Goal: Transaction & Acquisition: Book appointment/travel/reservation

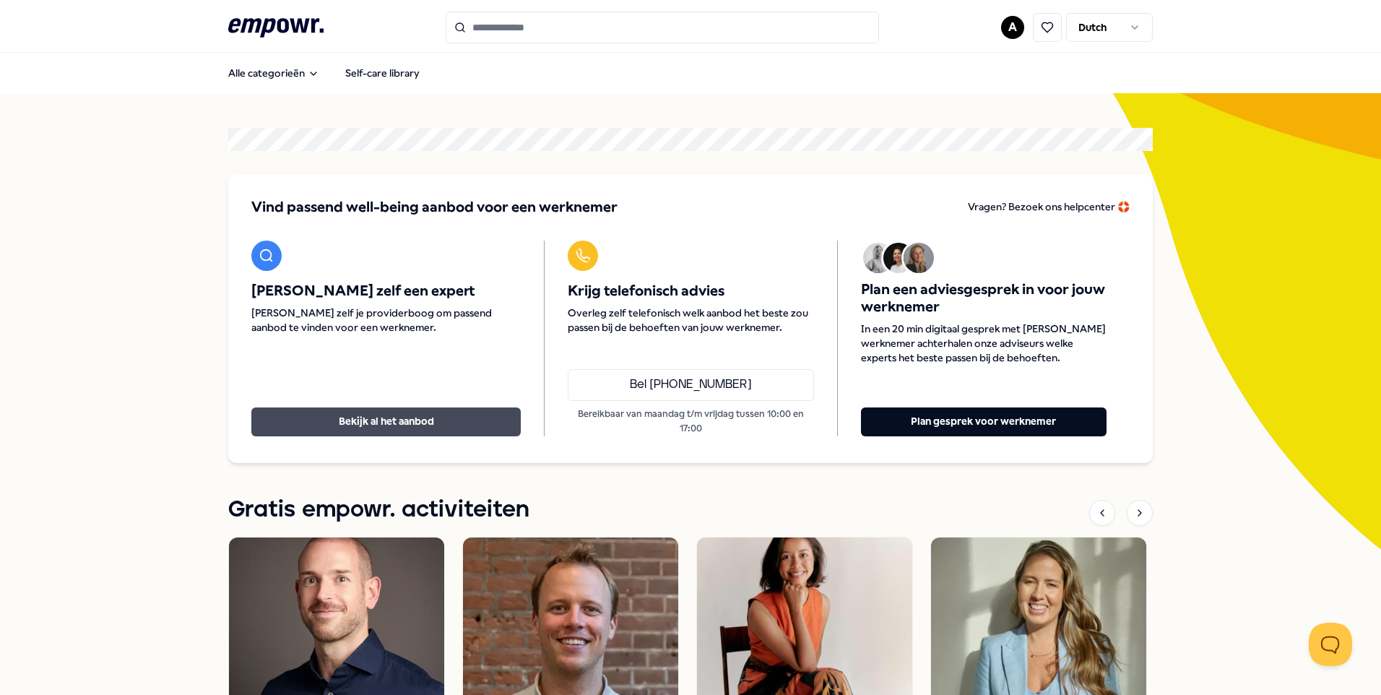
click at [343, 423] on button "Bekijk al het aanbod" at bounding box center [385, 421] width 269 height 29
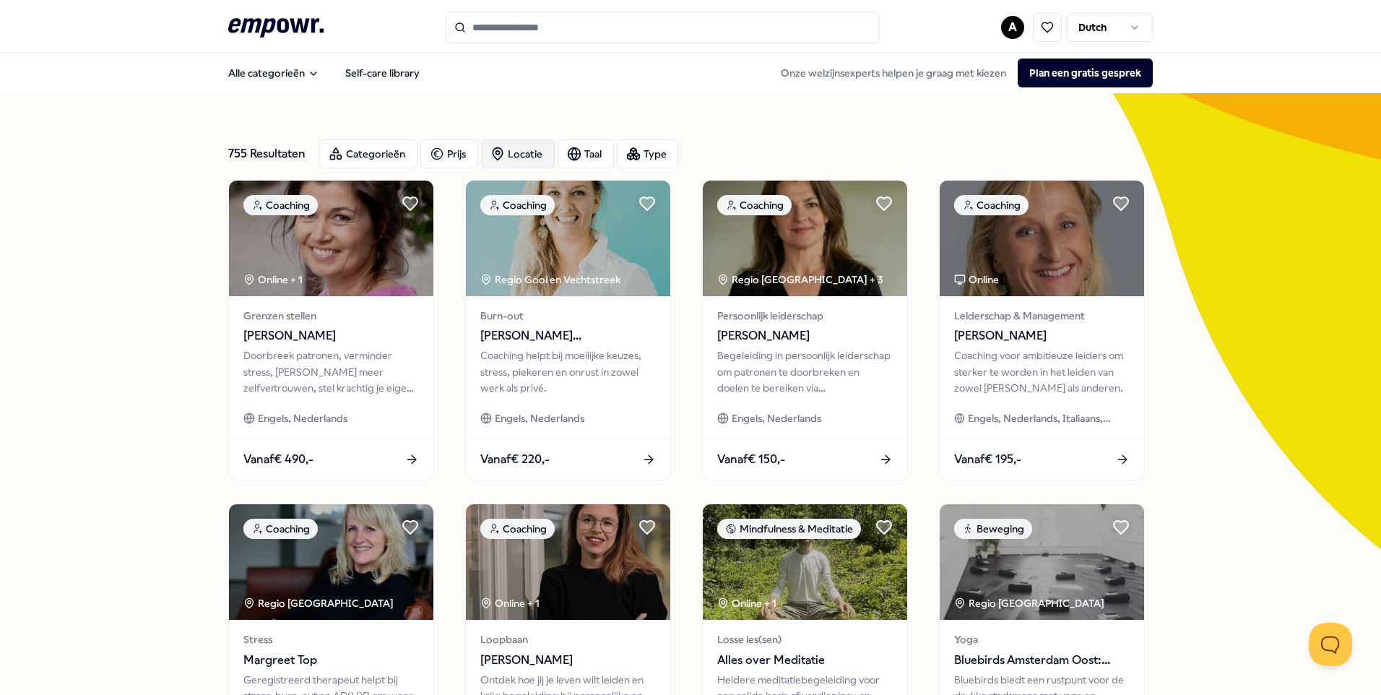
click at [505, 152] on div "Locatie" at bounding box center [518, 153] width 74 height 29
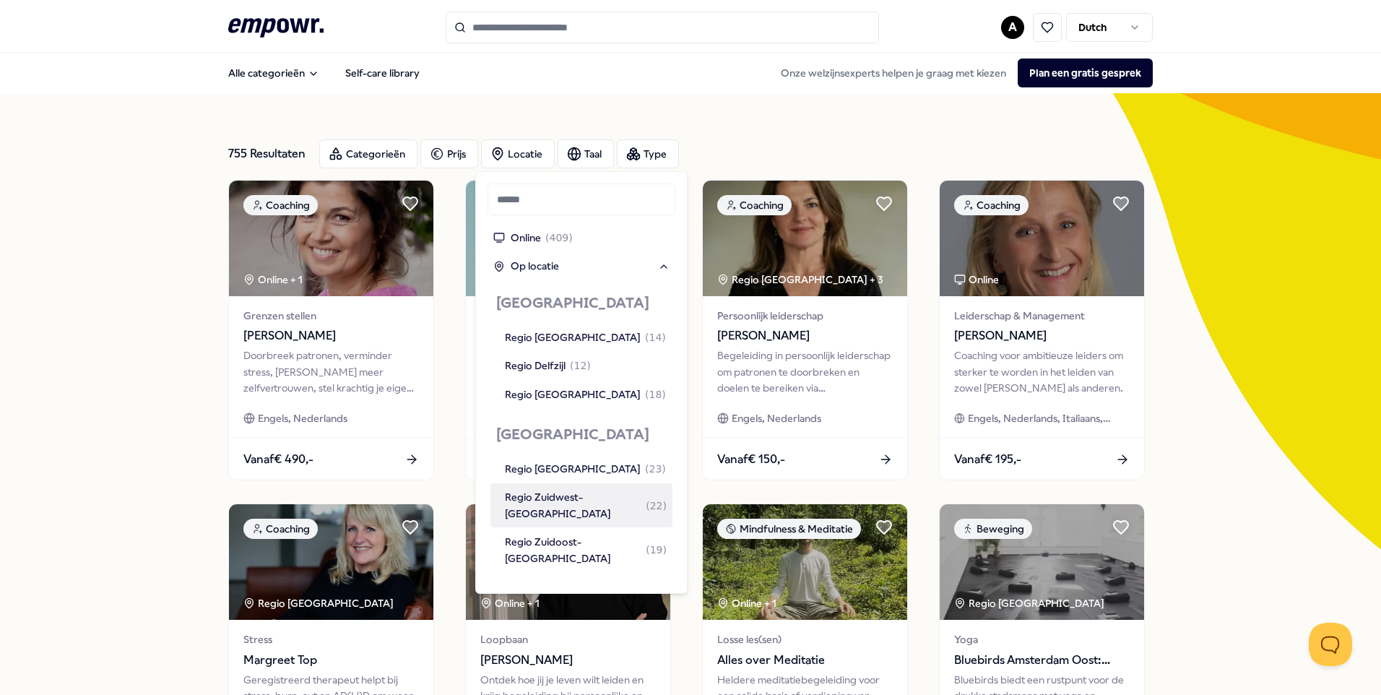
click at [553, 495] on div "Regio Zuidwest-[GEOGRAPHIC_DATA] ( 22 )" at bounding box center [586, 505] width 162 height 33
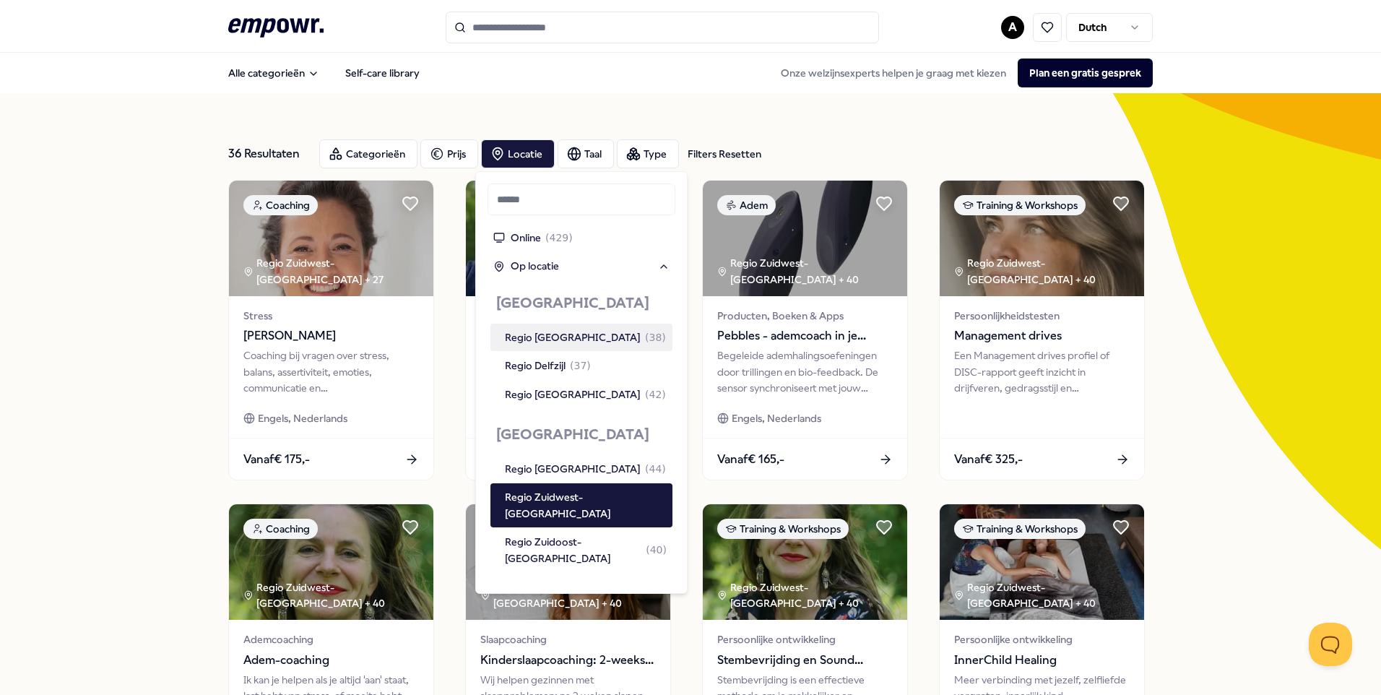
click at [650, 100] on div "36 Resultaten Filters Resetten Categorieën Prijs Locatie Taal Type Filters Rese…" at bounding box center [690, 657] width 925 height 1128
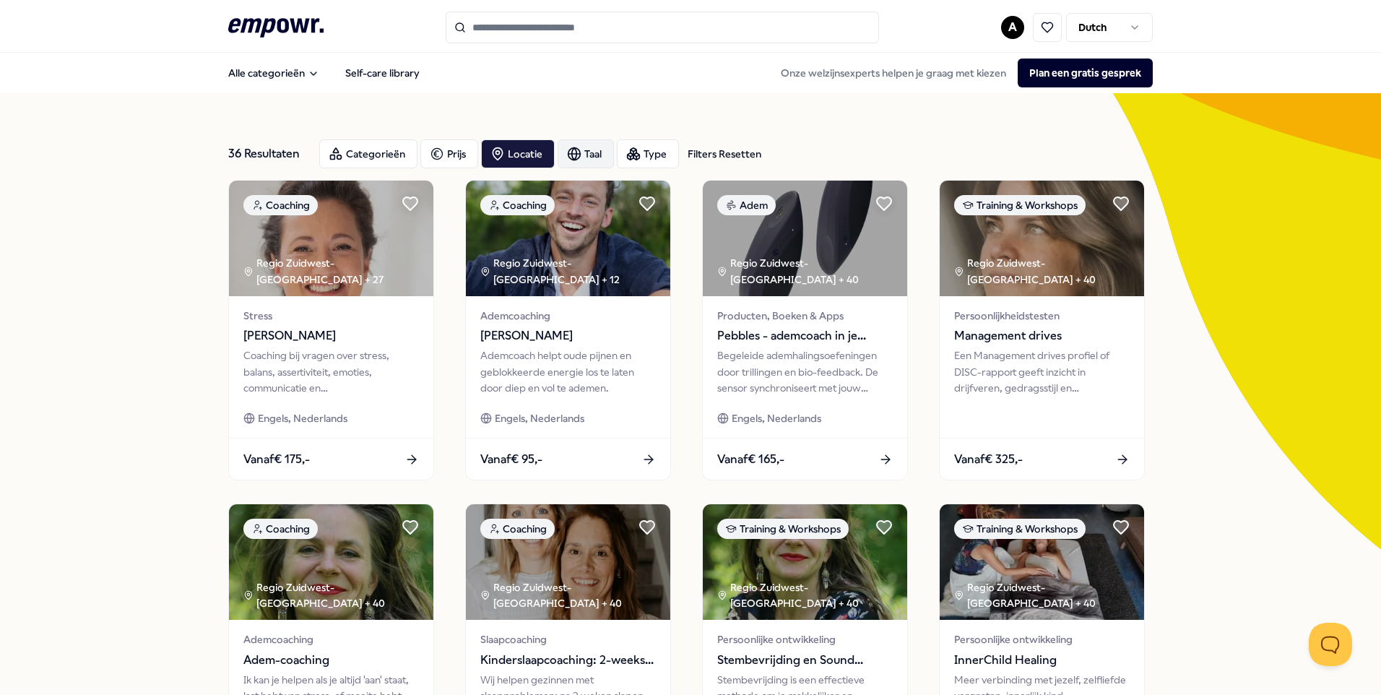
click at [569, 156] on icon "button" at bounding box center [574, 154] width 14 height 14
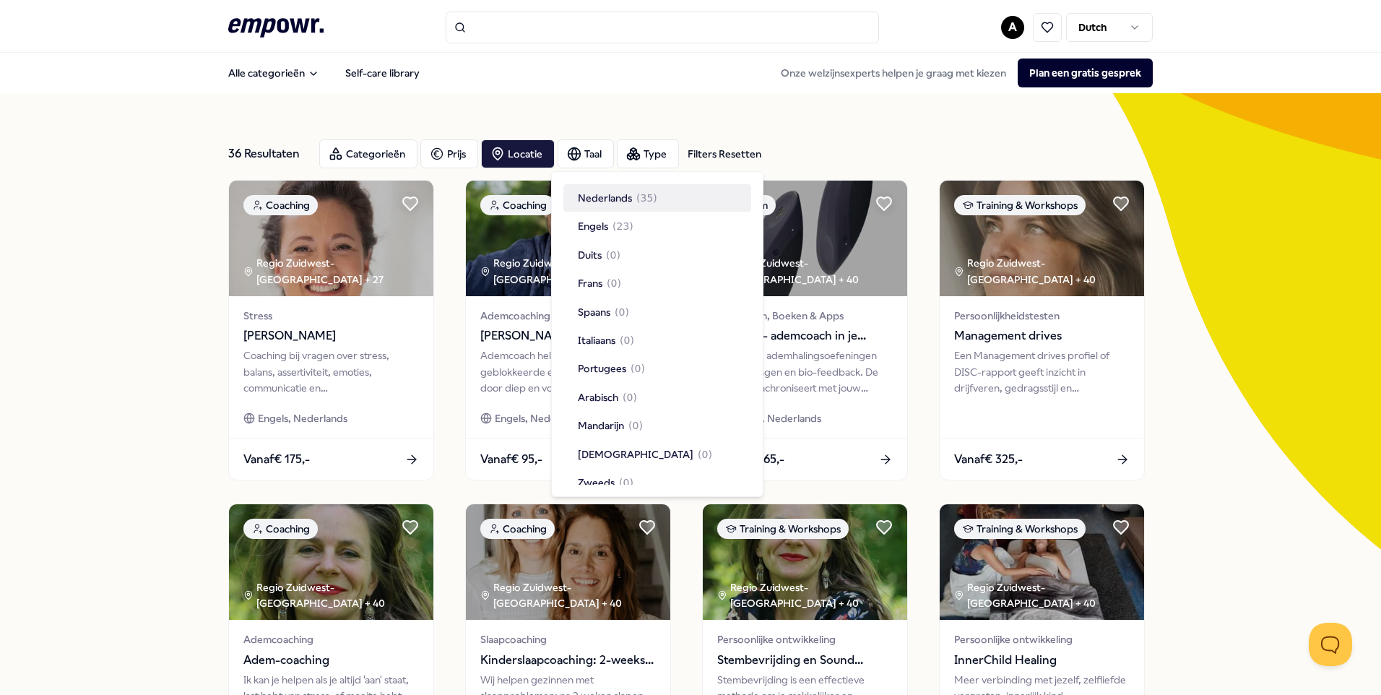
click at [600, 194] on span "Nederlands" at bounding box center [605, 198] width 54 height 16
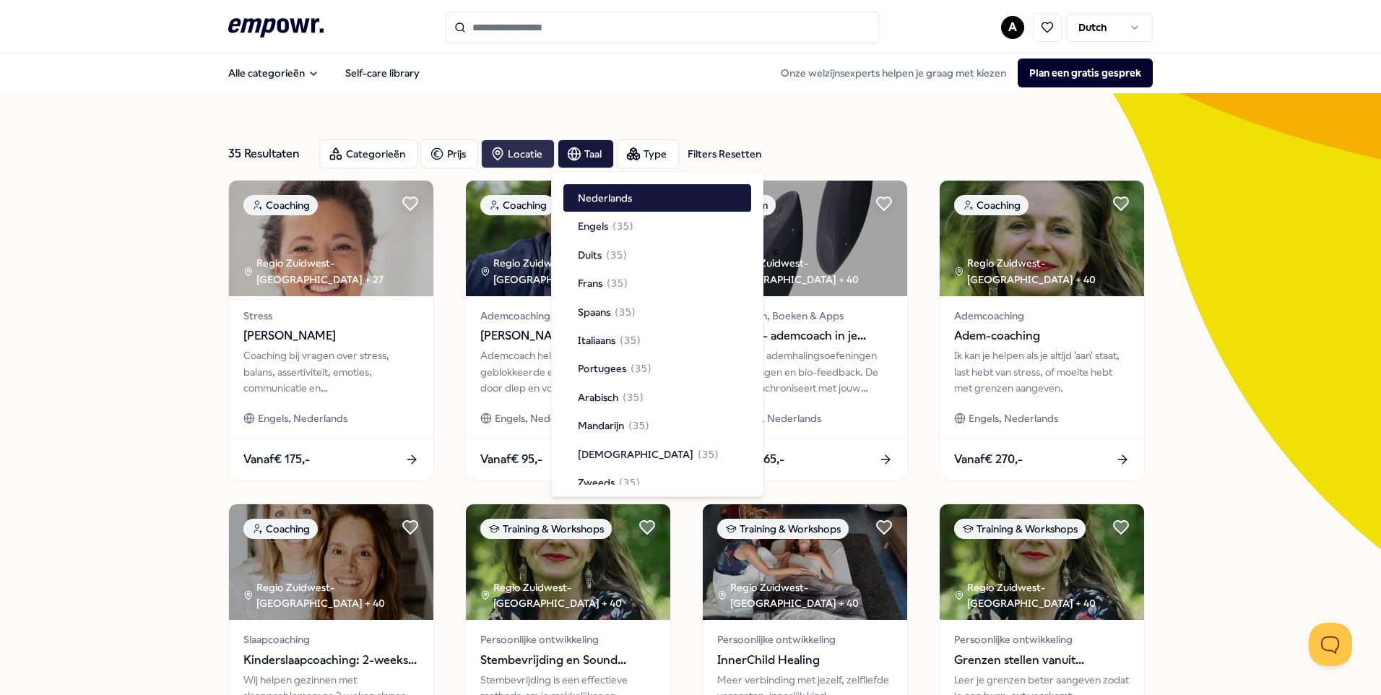
click at [506, 157] on div "Locatie" at bounding box center [518, 153] width 74 height 29
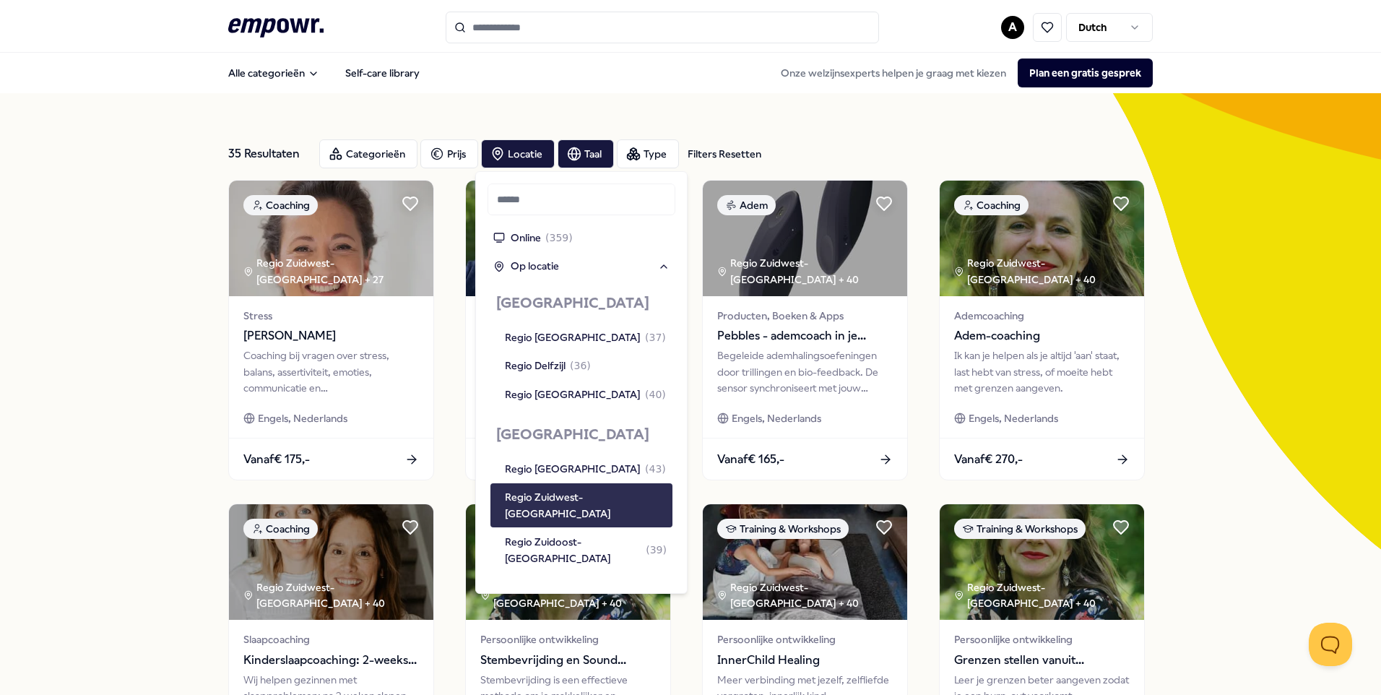
click at [540, 494] on div "Regio Zuidwest-[GEOGRAPHIC_DATA]" at bounding box center [586, 505] width 162 height 33
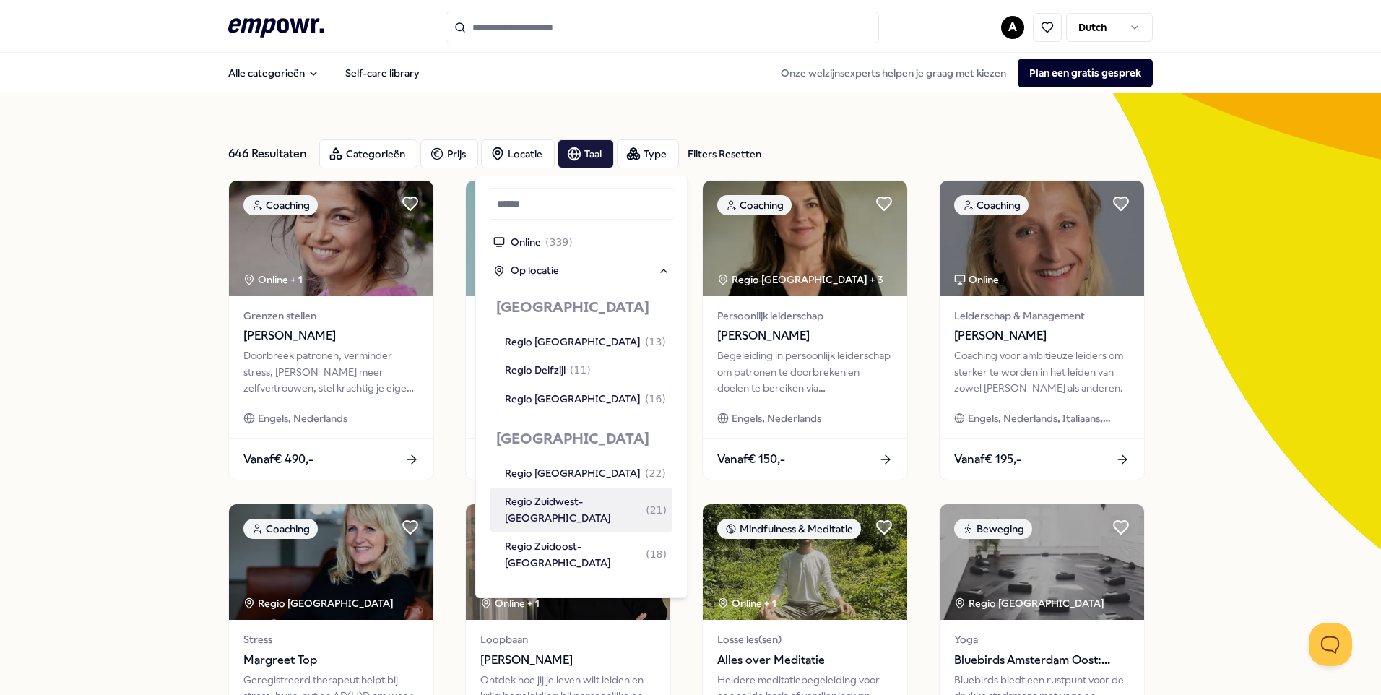
click at [1, 482] on div "646 Resultaten Filters Resetten Categorieën Prijs Locatie Taal Type Filters Res…" at bounding box center [690, 657] width 1381 height 1128
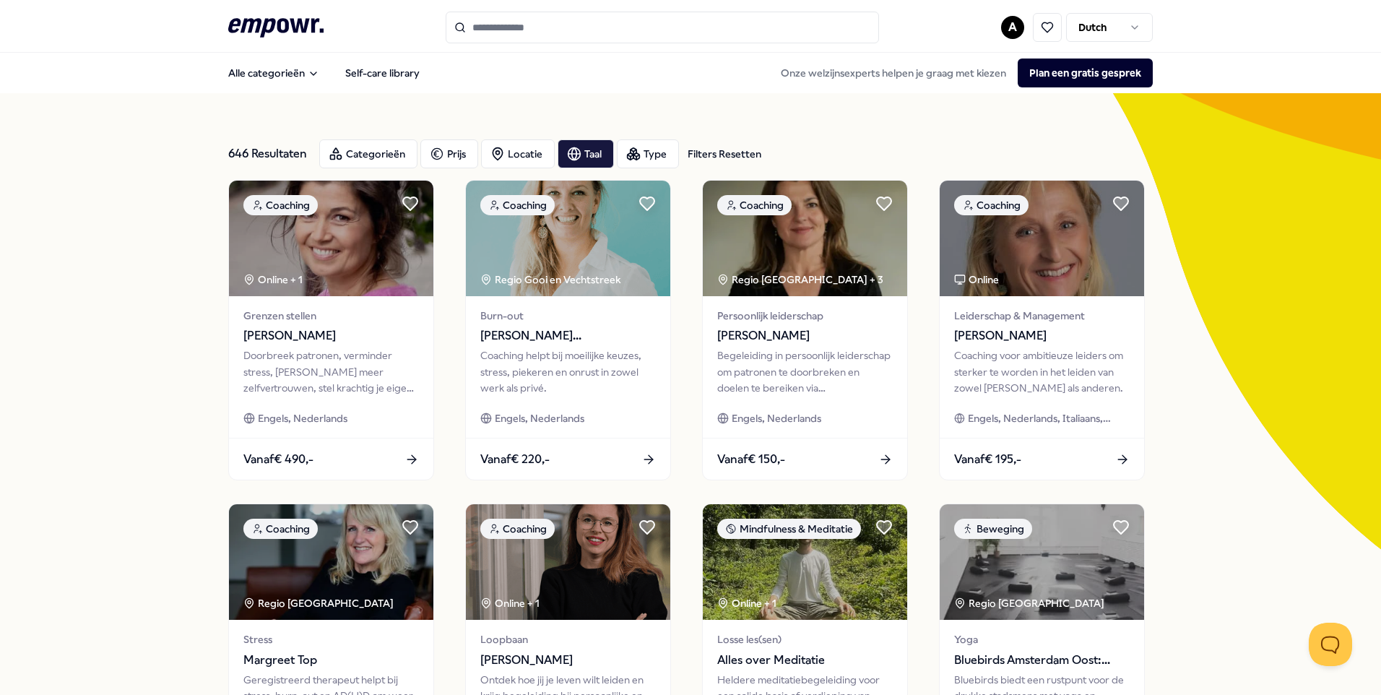
scroll to position [72, 0]
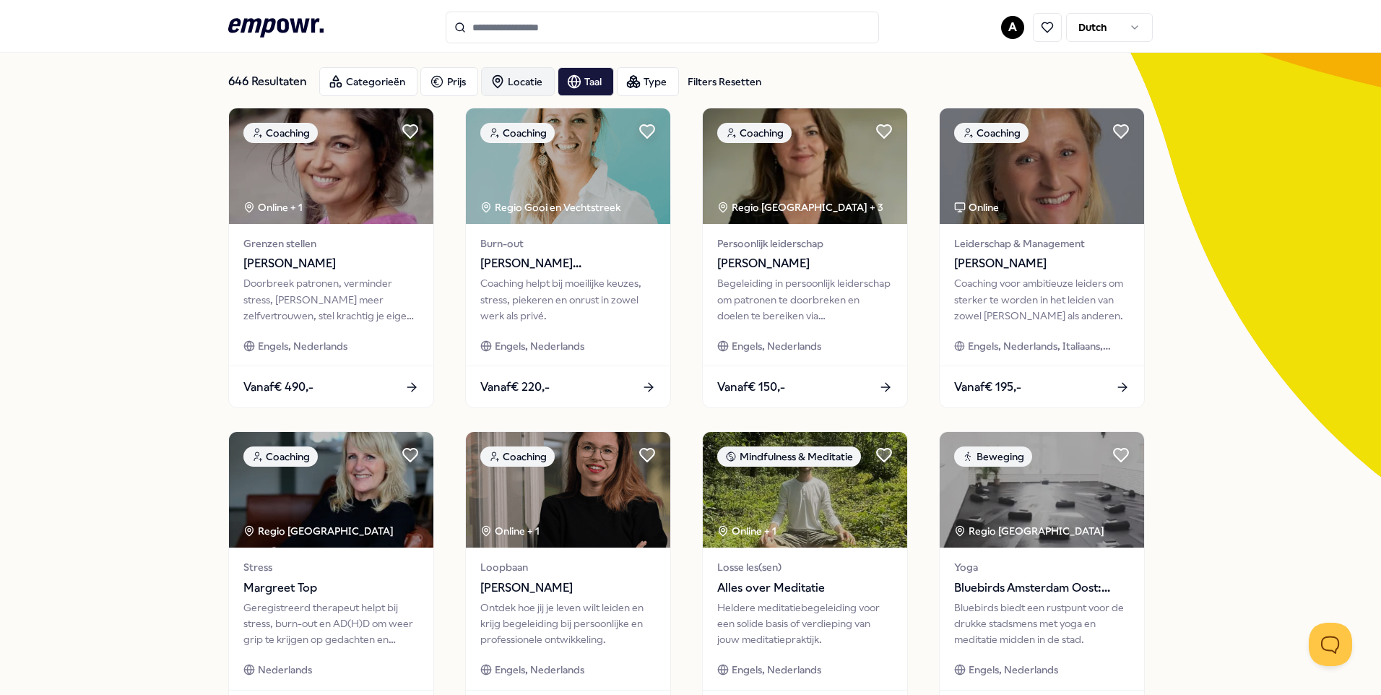
click at [508, 86] on div "Locatie" at bounding box center [518, 81] width 74 height 29
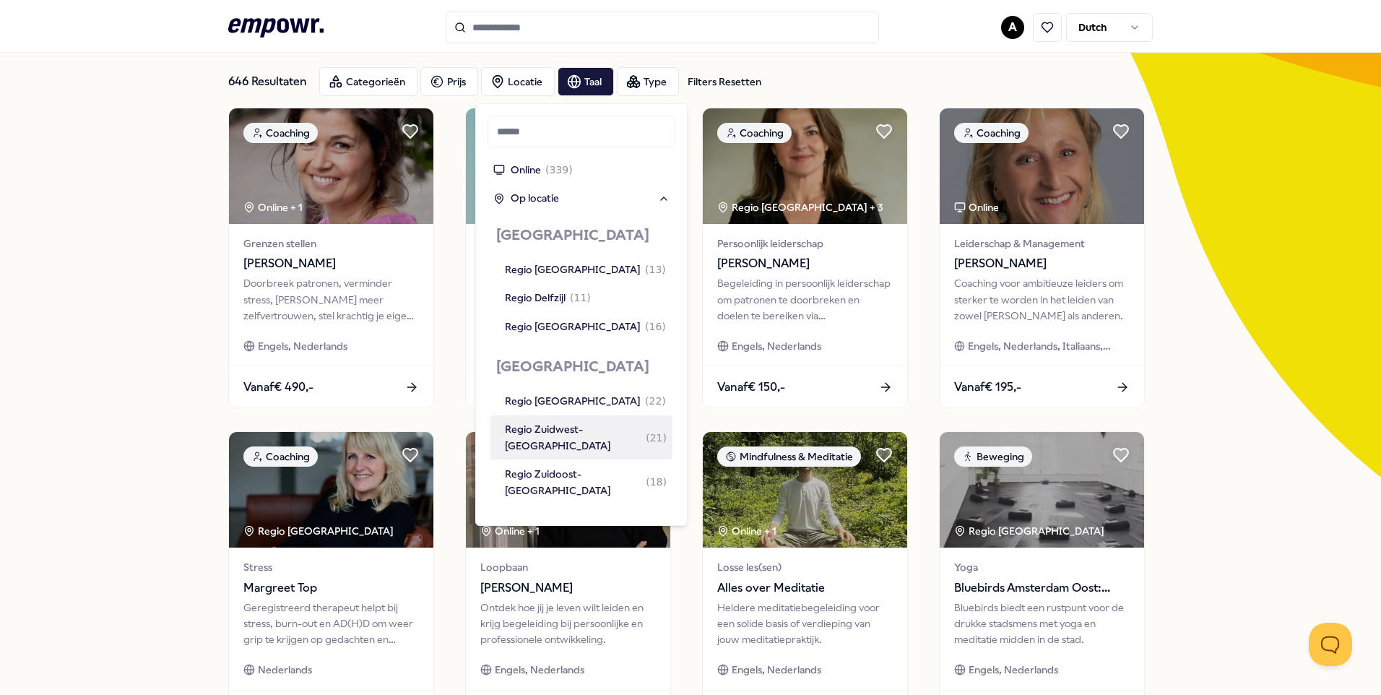
click at [575, 425] on div "Regio Zuidwest-[GEOGRAPHIC_DATA] ( 21 )" at bounding box center [586, 437] width 162 height 33
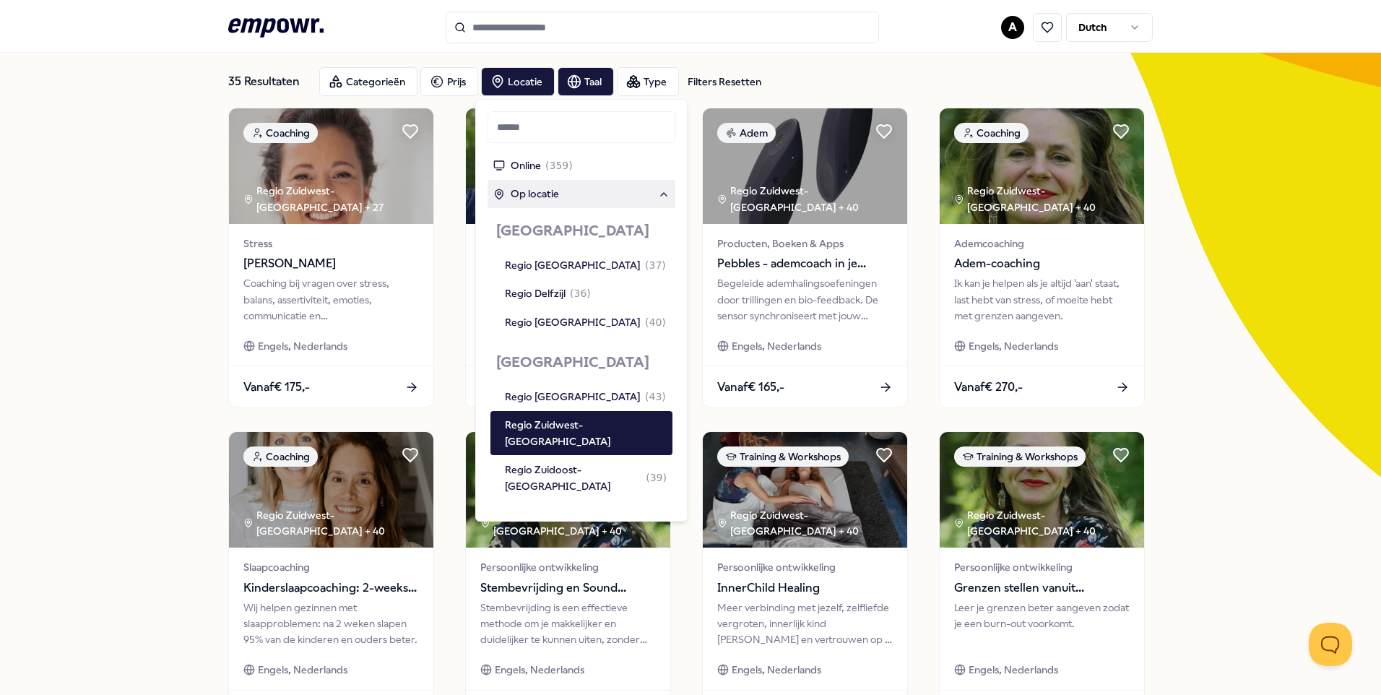
click at [539, 192] on span "Op locatie" at bounding box center [535, 194] width 48 height 16
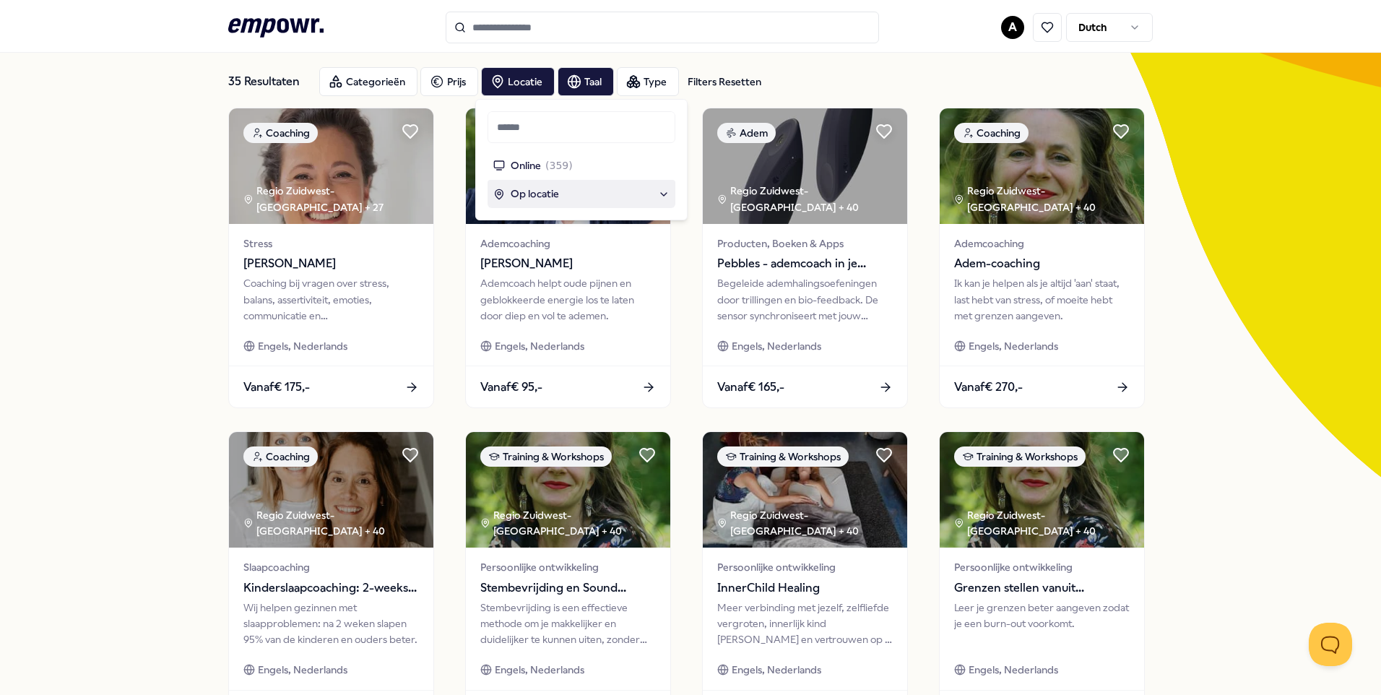
click at [652, 193] on div "Op locatie" at bounding box center [581, 194] width 176 height 16
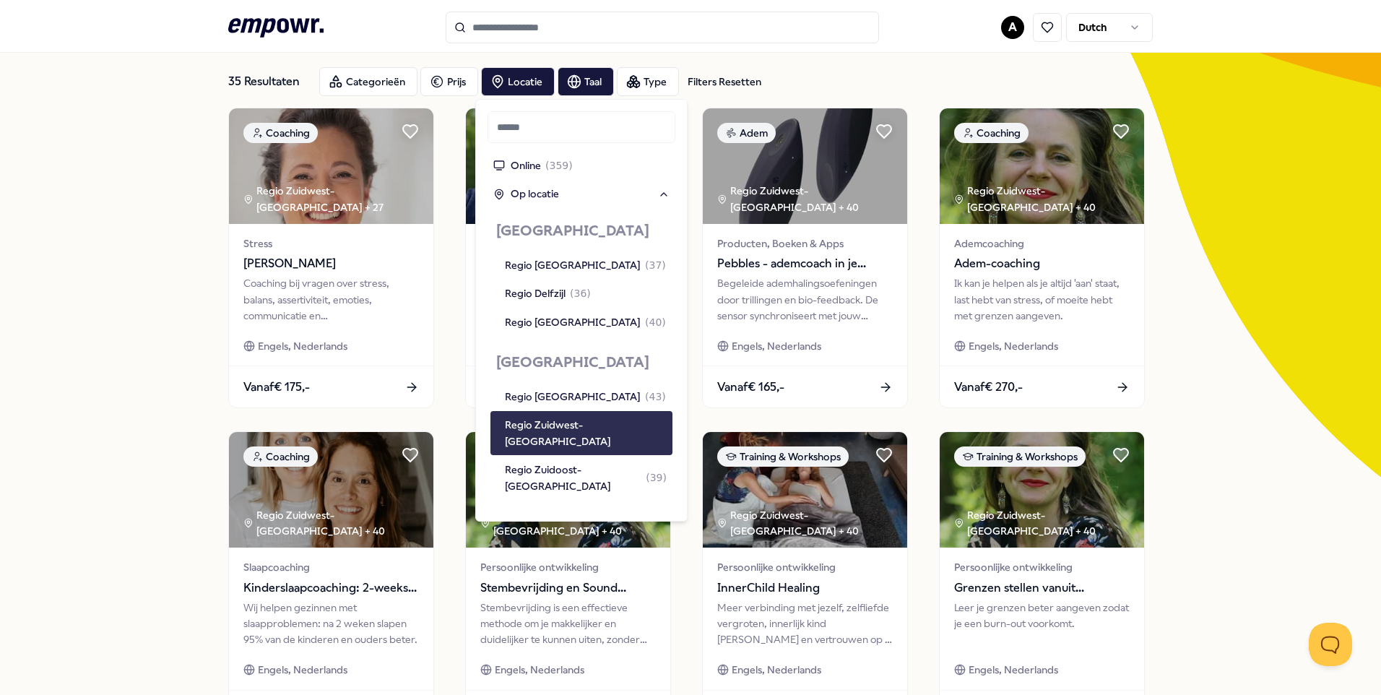
click at [579, 422] on div "Regio Zuidwest-[GEOGRAPHIC_DATA]" at bounding box center [586, 433] width 162 height 33
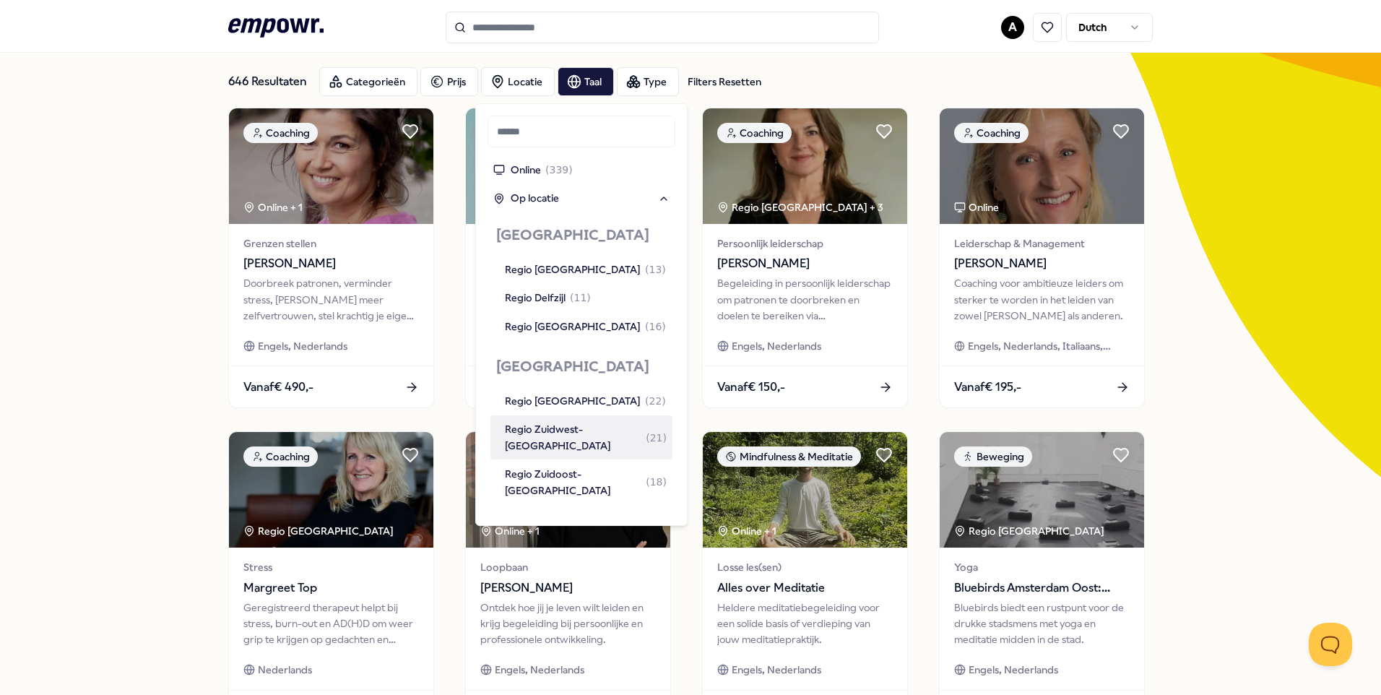
click at [579, 428] on div "Regio Zuidwest-[GEOGRAPHIC_DATA] ( 21 )" at bounding box center [586, 437] width 162 height 33
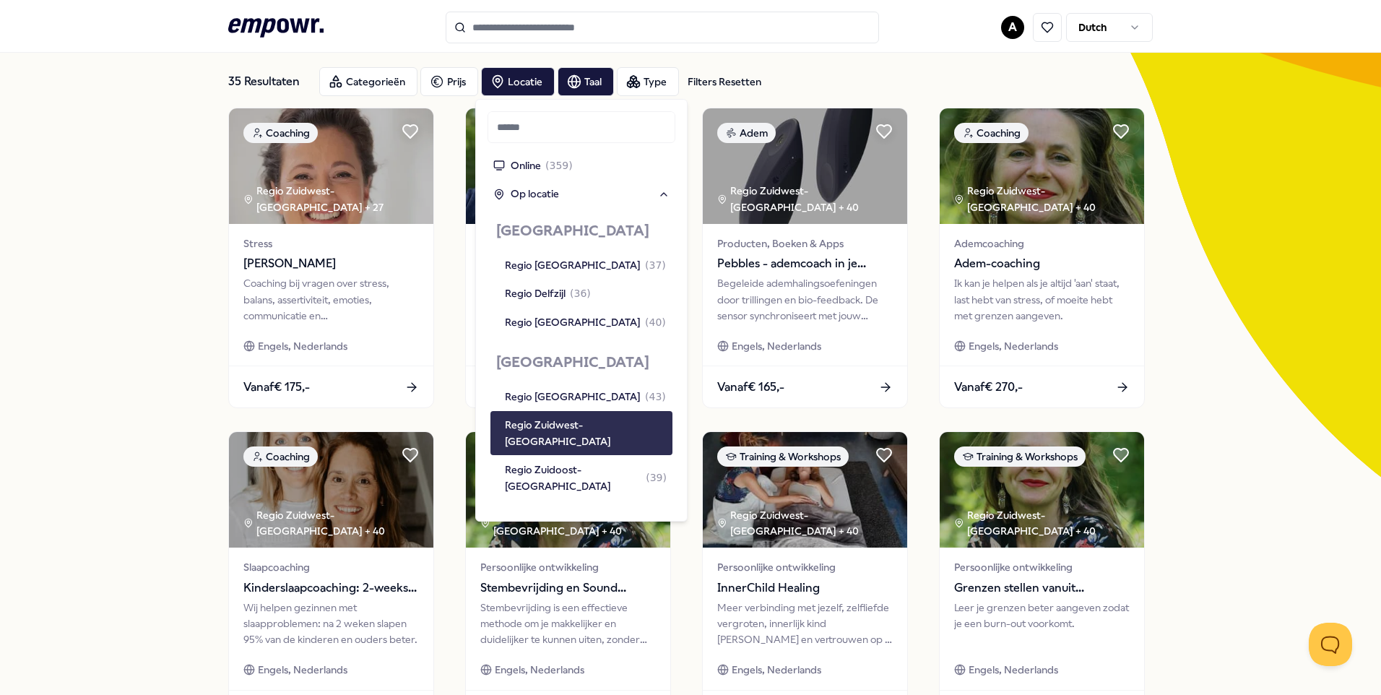
click at [532, 419] on div "Regio Zuidwest-[GEOGRAPHIC_DATA]" at bounding box center [586, 433] width 162 height 33
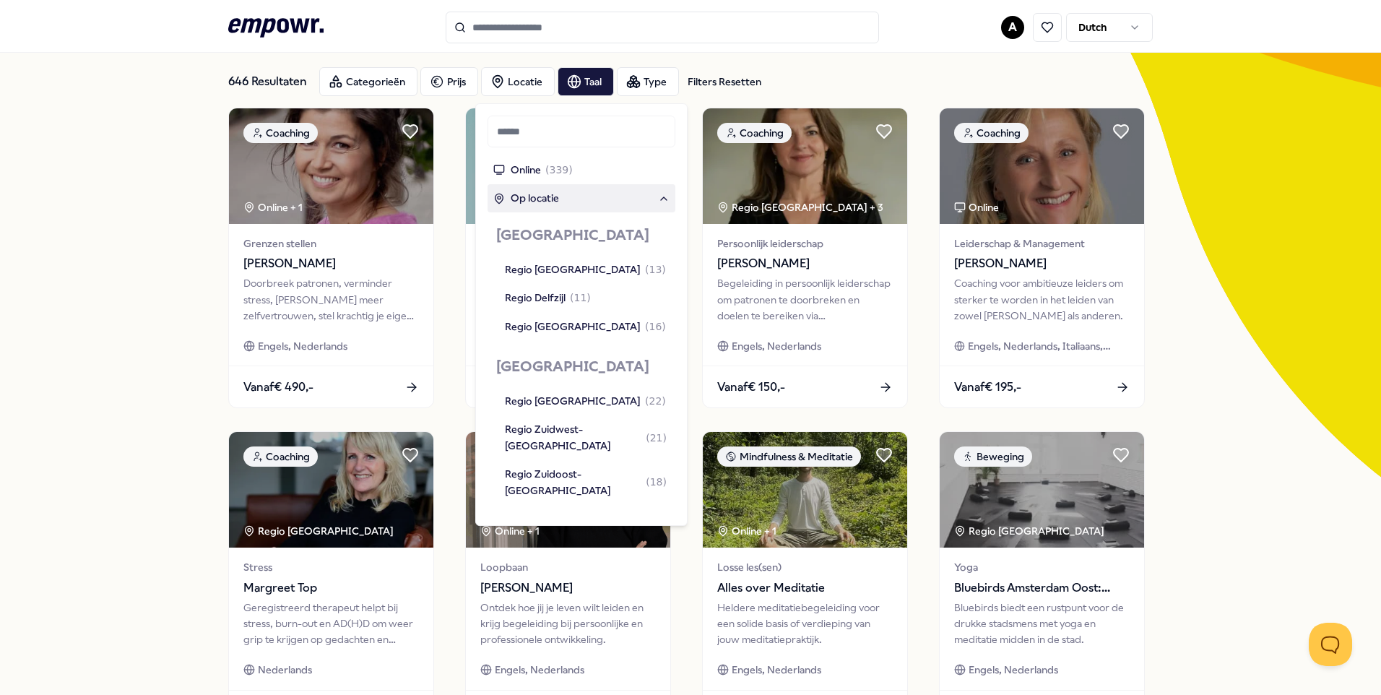
click at [549, 196] on span "Op locatie" at bounding box center [535, 198] width 48 height 16
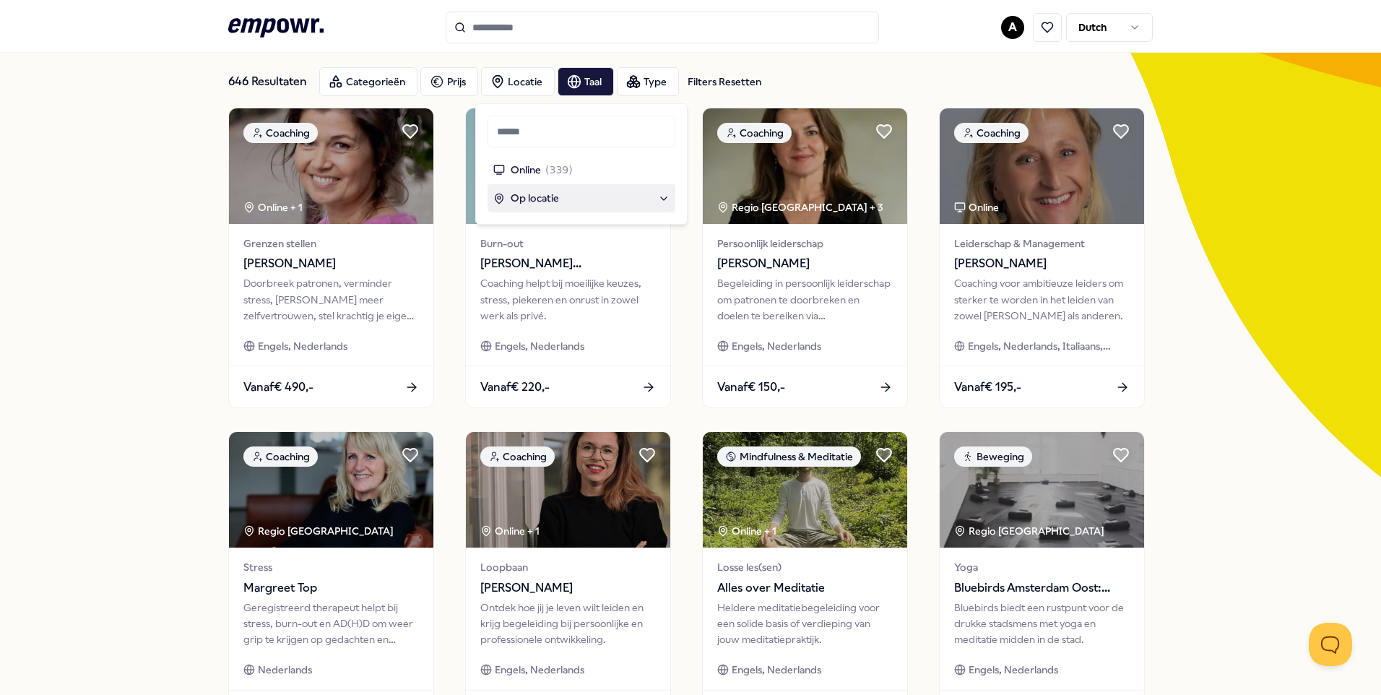
click at [654, 198] on div "Op locatie" at bounding box center [581, 198] width 176 height 16
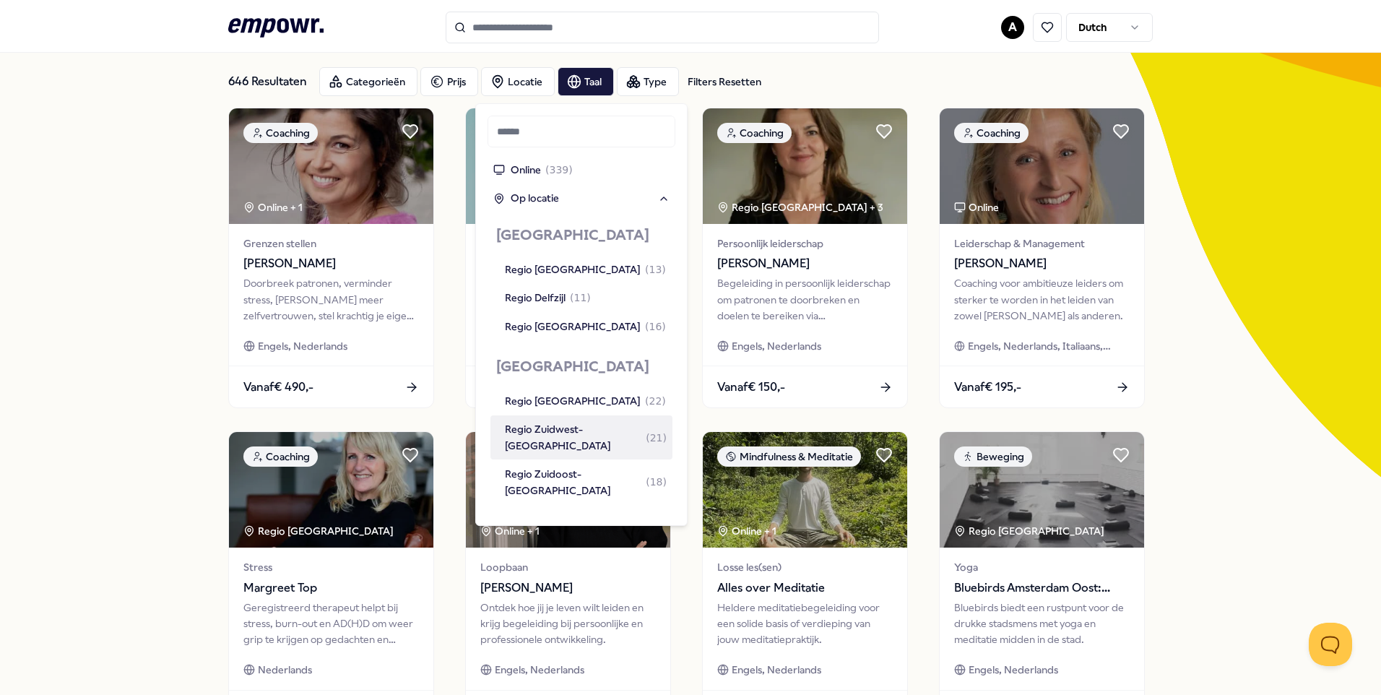
click at [576, 429] on div "Regio Zuidwest-[GEOGRAPHIC_DATA] ( 21 )" at bounding box center [586, 437] width 162 height 33
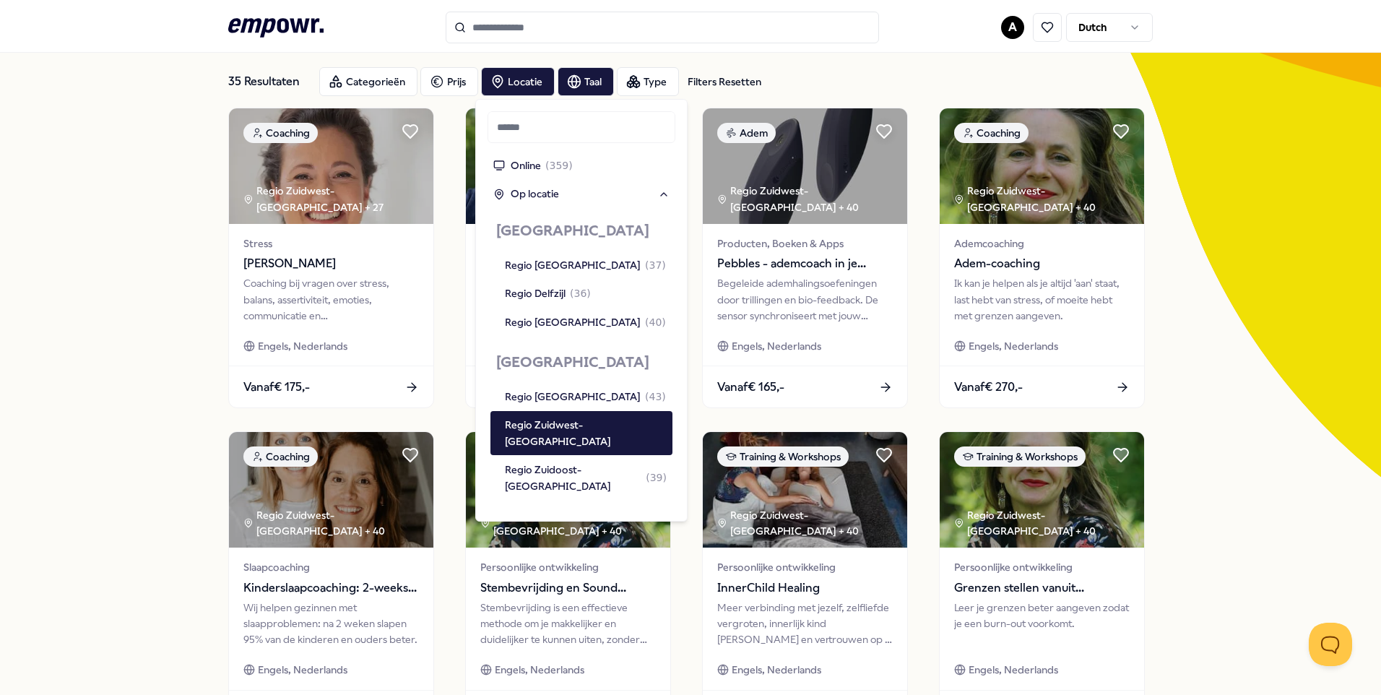
click at [1276, 562] on div "35 Resultaten Filters Resetten Categorieën Prijs Locatie Taal Type Filters Rese…" at bounding box center [690, 585] width 1381 height 1128
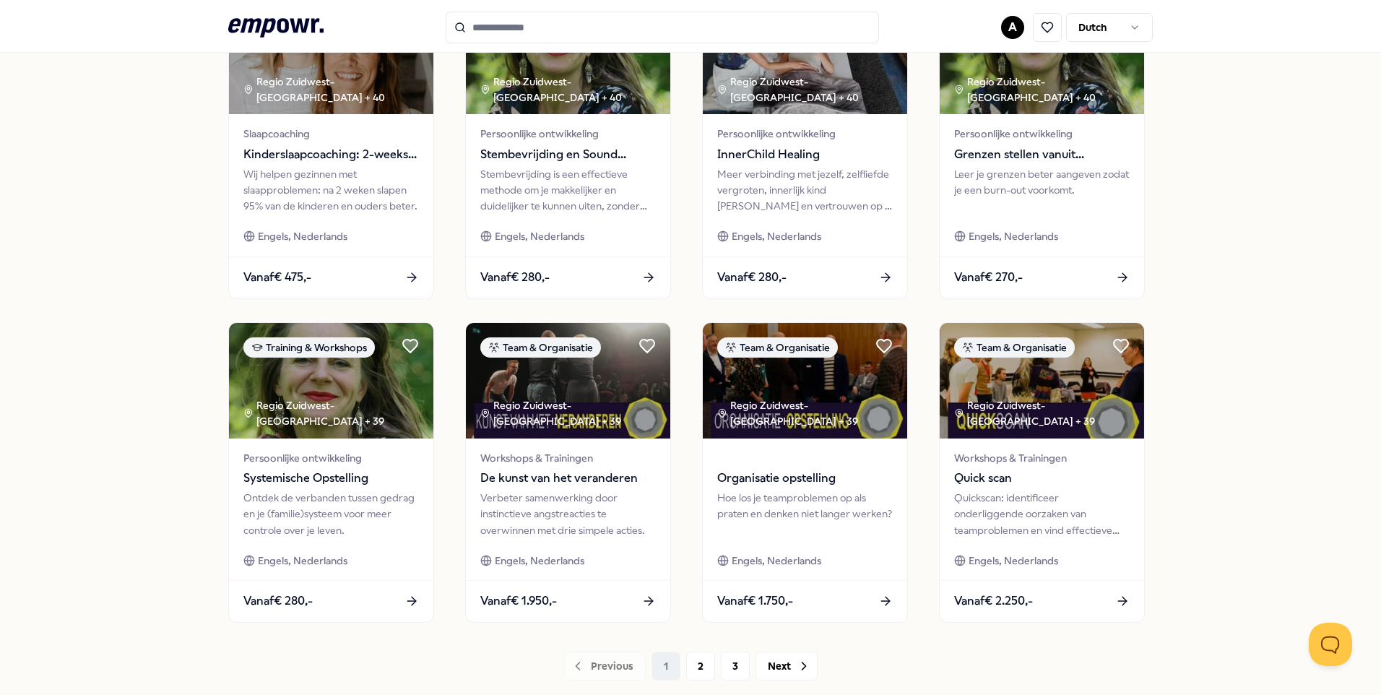
scroll to position [597, 0]
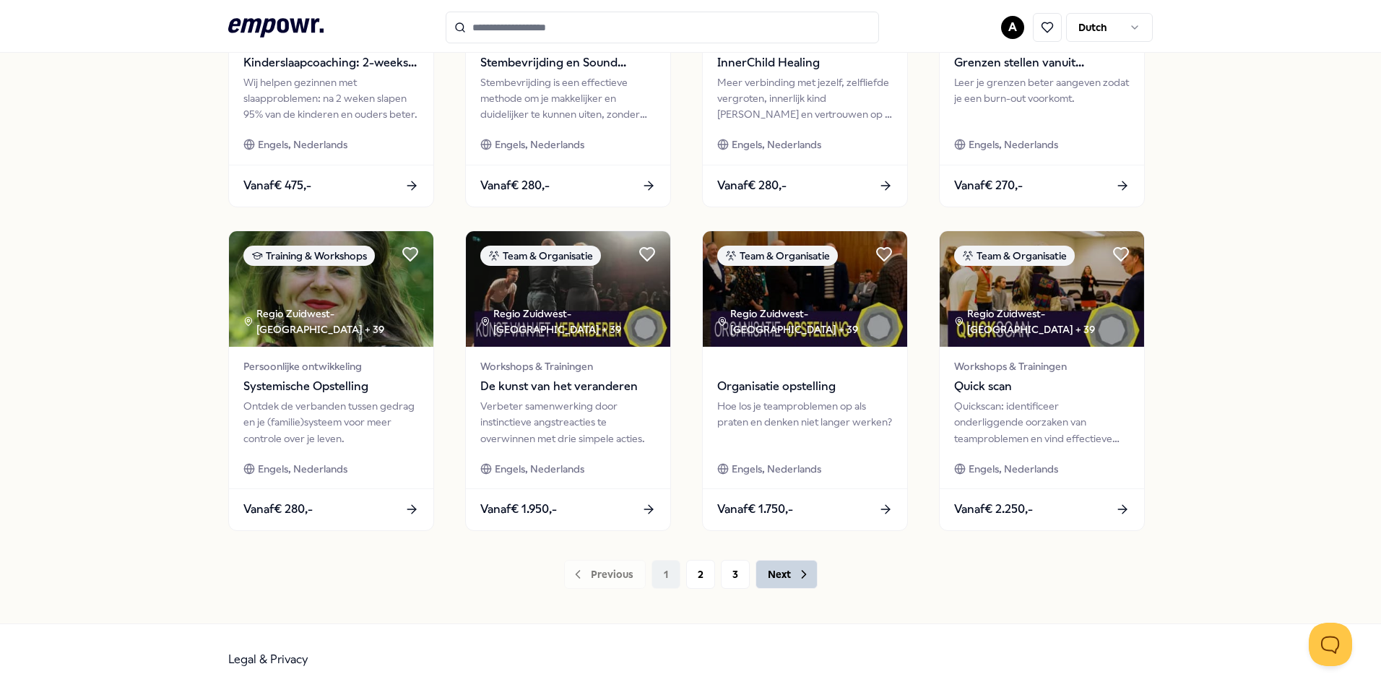
click at [774, 574] on button "Next" at bounding box center [787, 574] width 62 height 29
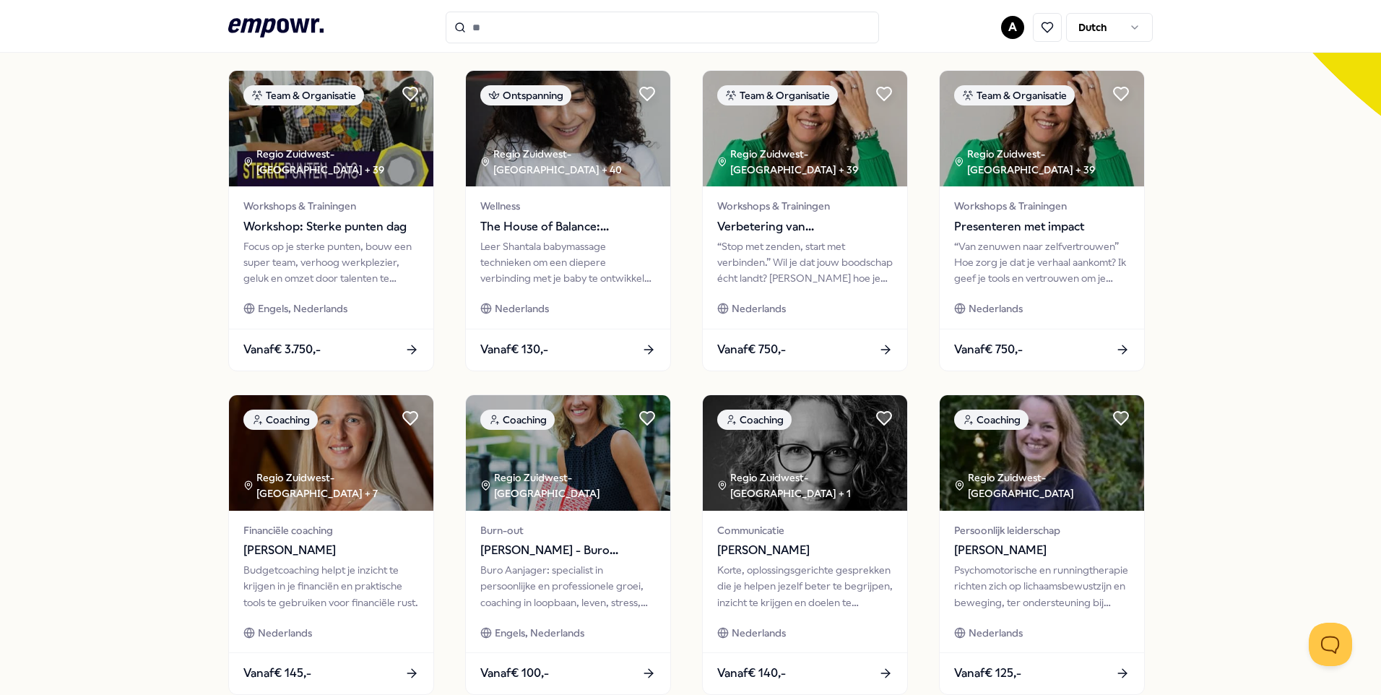
scroll to position [597, 0]
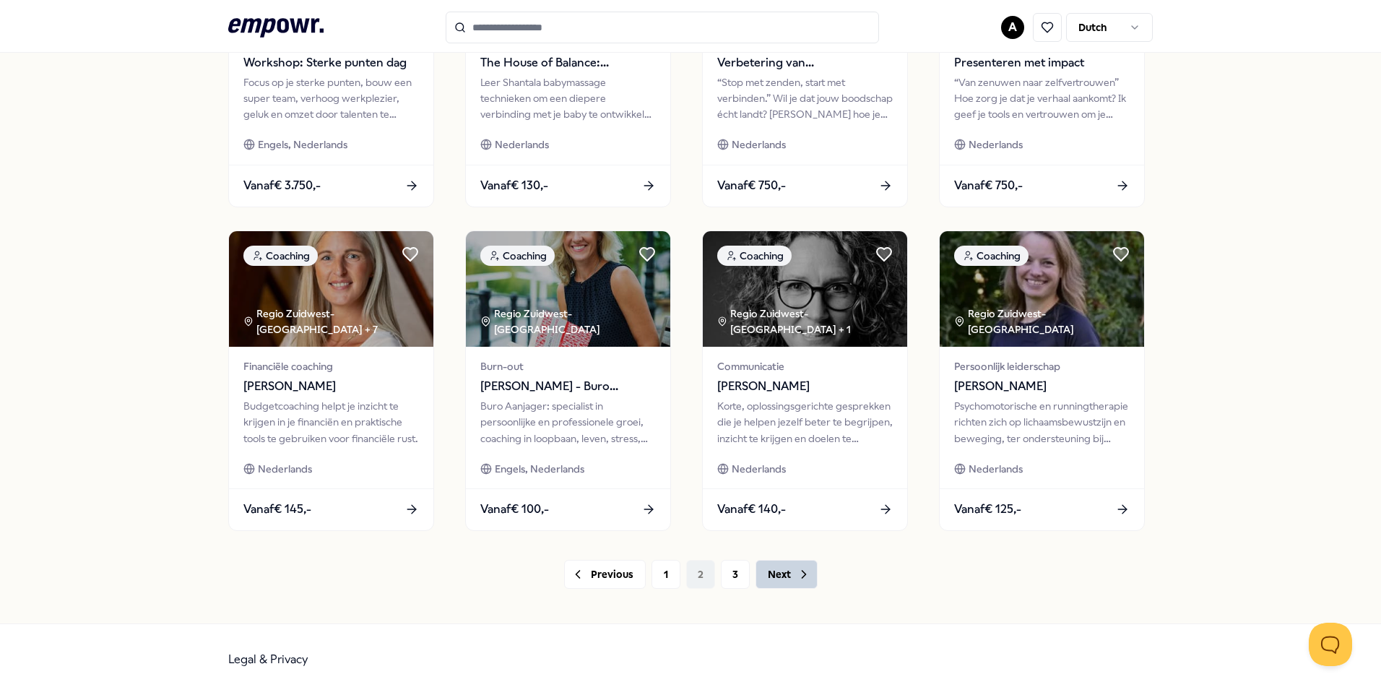
click at [771, 574] on button "Next" at bounding box center [787, 574] width 62 height 29
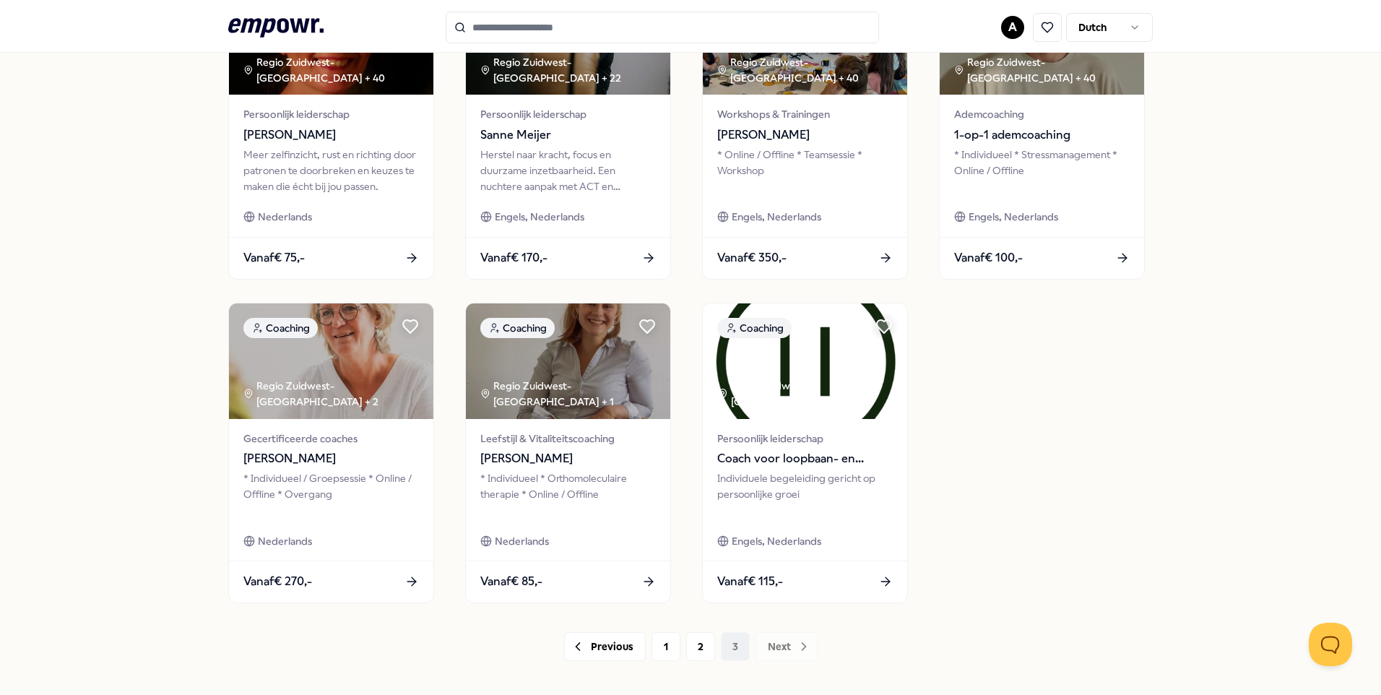
scroll to position [381, 0]
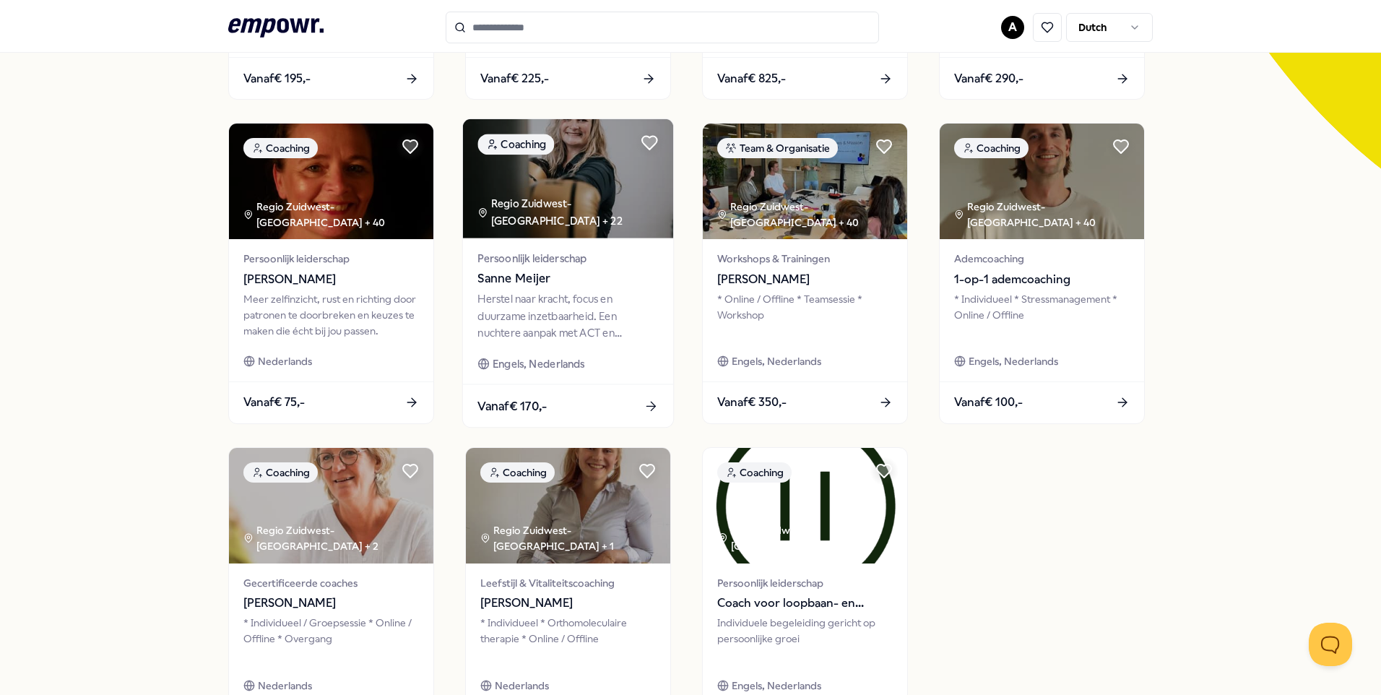
click at [507, 280] on span "Sanne Meijer" at bounding box center [567, 278] width 181 height 19
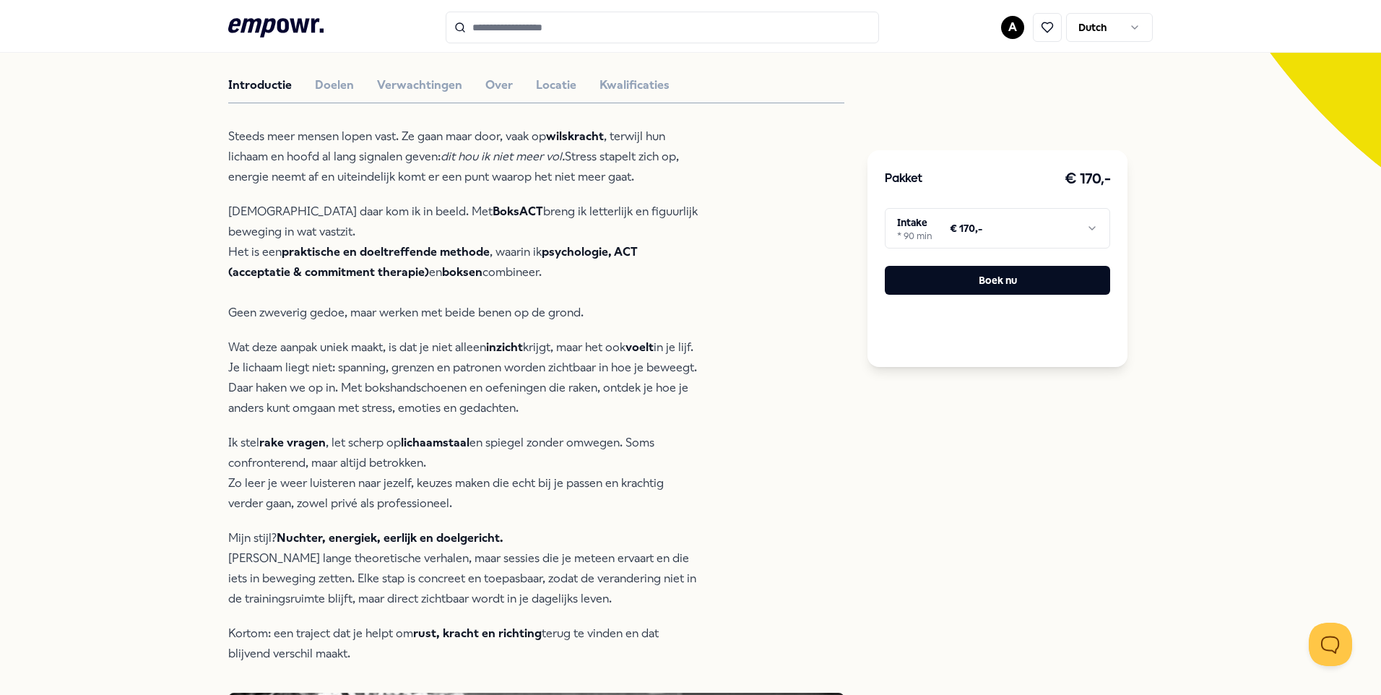
scroll to position [165, 0]
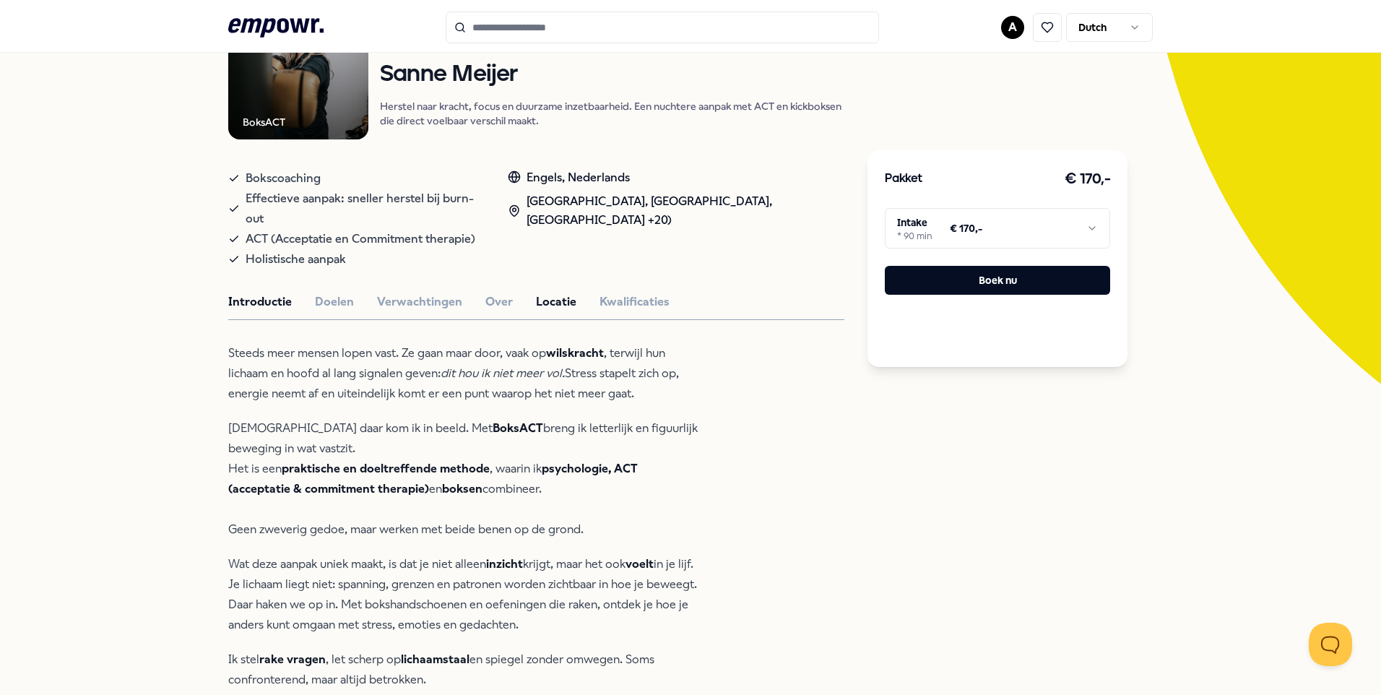
click at [548, 293] on button "Locatie" at bounding box center [556, 302] width 40 height 19
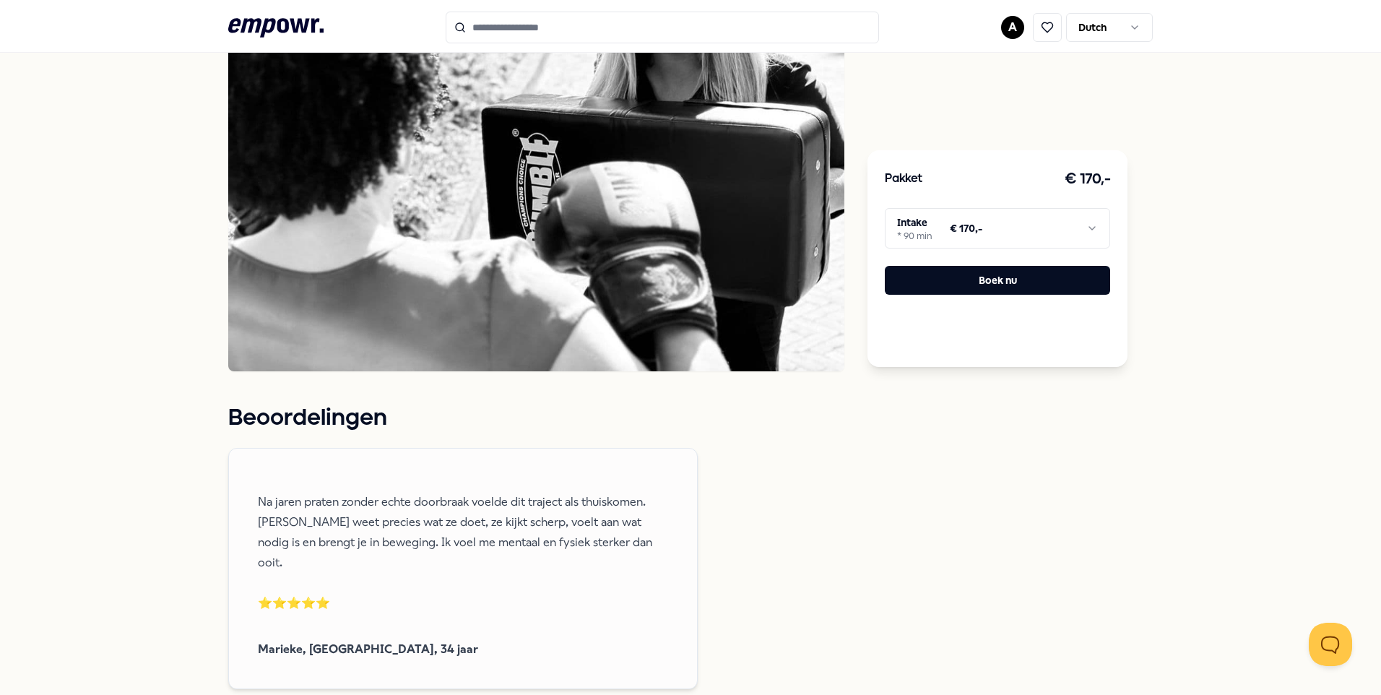
scroll to position [527, 0]
